Goal: Check status: Check status

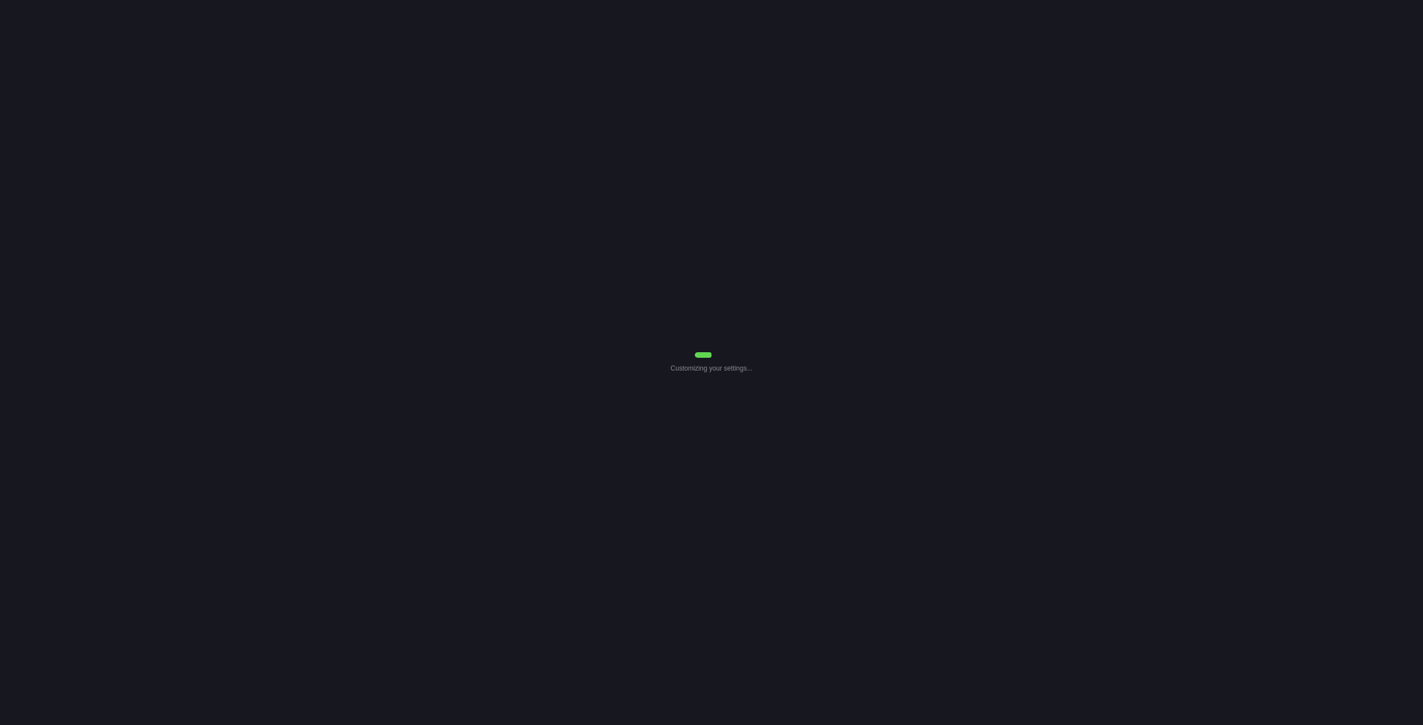
select select "7"
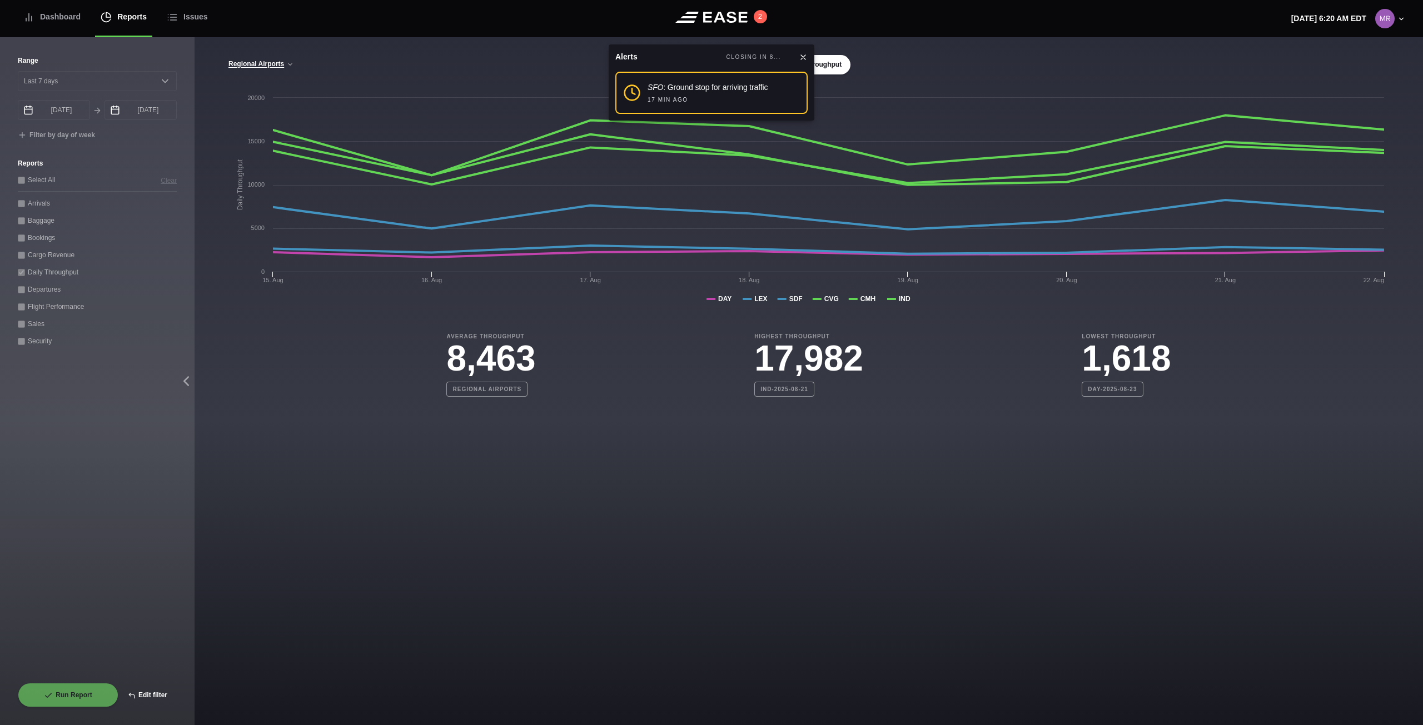
click at [150, 697] on button "Edit filter" at bounding box center [147, 695] width 58 height 24
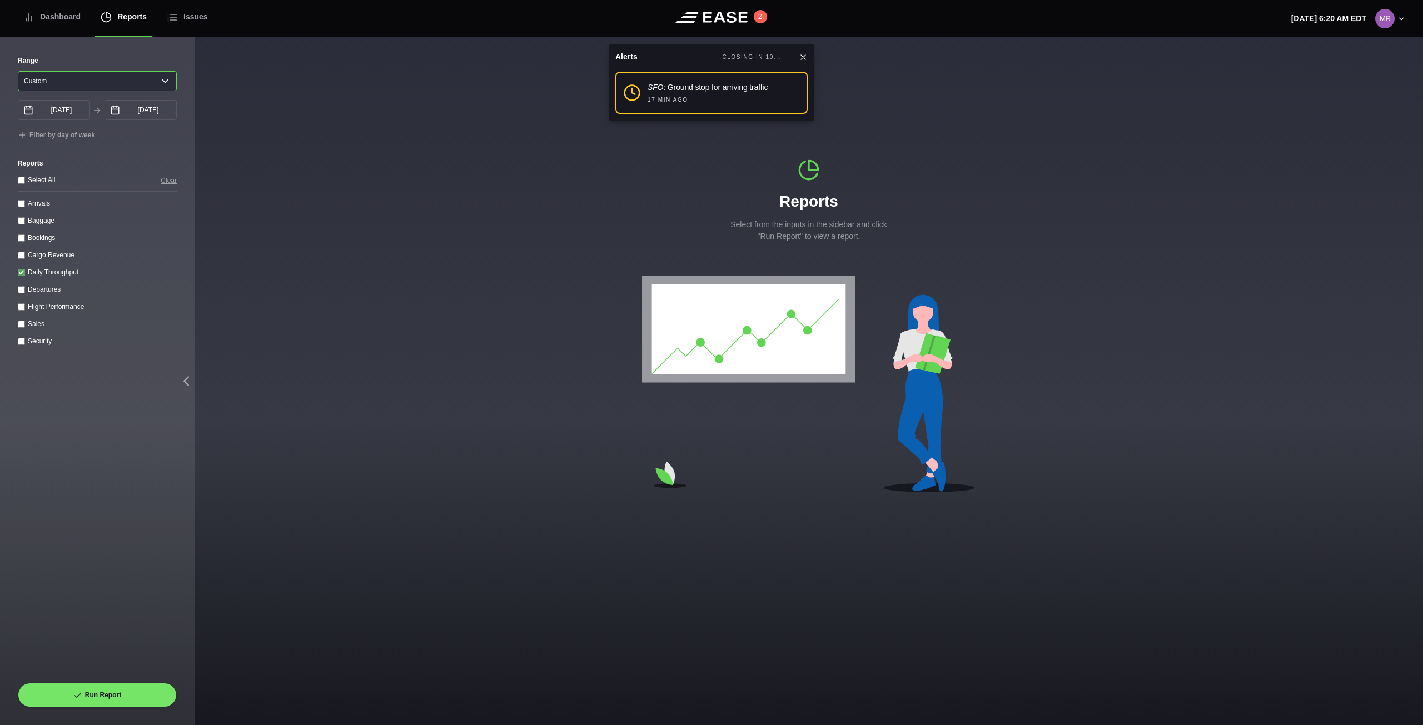
click at [154, 84] on select "Yesterday Last 7 days Last 14 days Last 30 days Last 6 weeks Custom" at bounding box center [97, 81] width 159 height 20
select select "7"
click at [18, 71] on select "Yesterday Last 7 days Last 14 days Last 30 days Last 6 weeks Custom" at bounding box center [97, 81] width 159 height 20
type input "08/18/2025"
type input "08/25/2025"
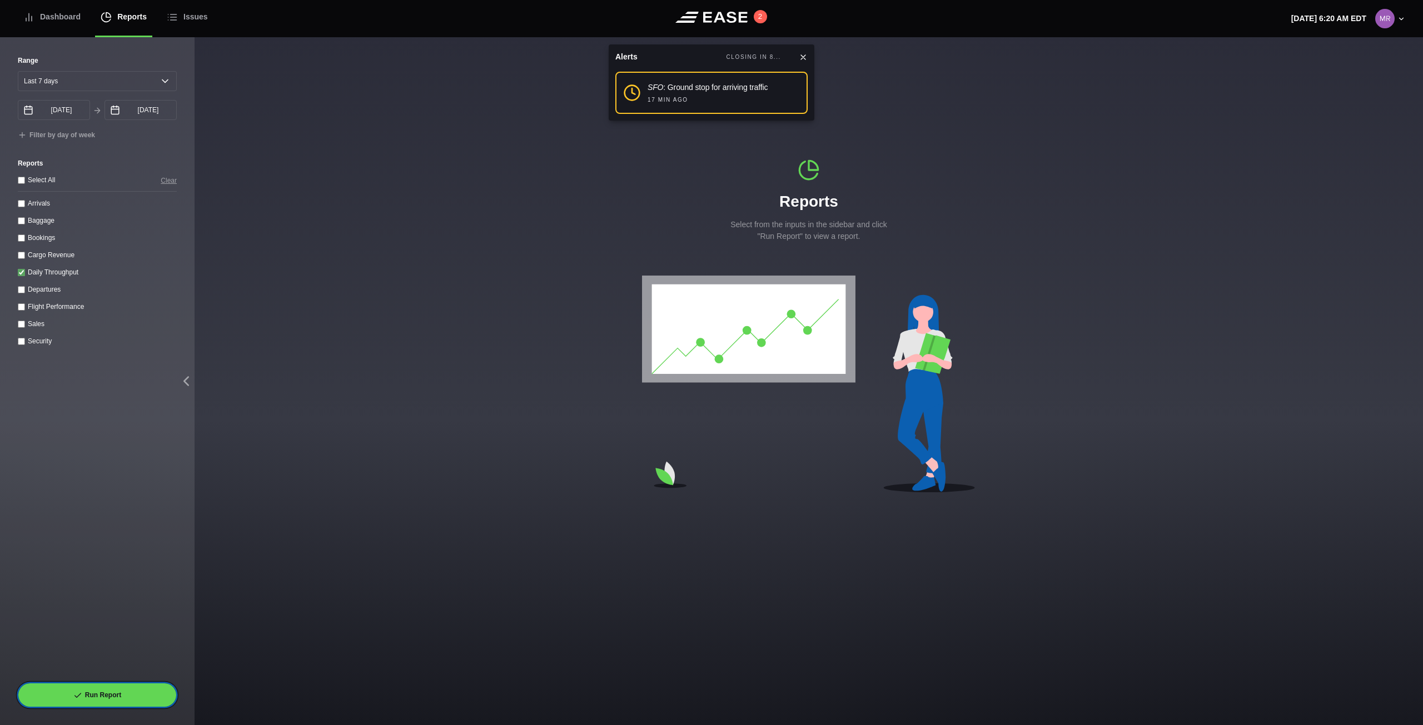
click at [126, 698] on button "Run Report" at bounding box center [97, 695] width 159 height 24
select select "7"
